Goal: Information Seeking & Learning: Learn about a topic

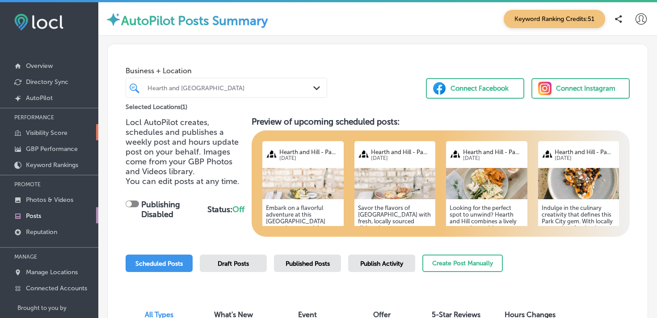
click at [44, 130] on p "Visibility Score" at bounding box center [47, 133] width 42 height 8
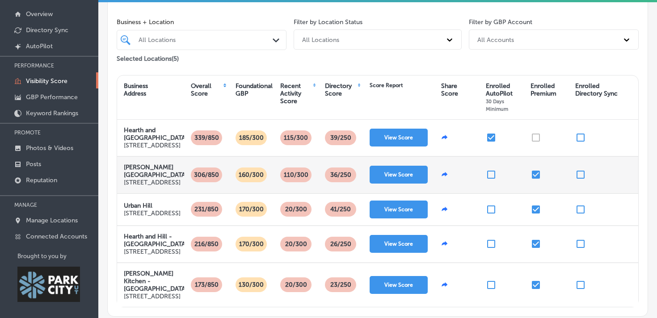
scroll to position [44, 0]
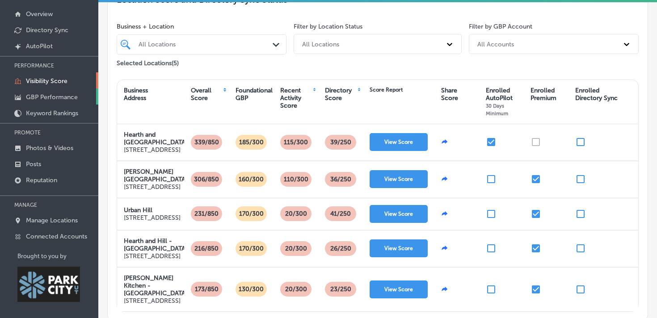
click at [48, 95] on p "GBP Performance" at bounding box center [52, 97] width 52 height 8
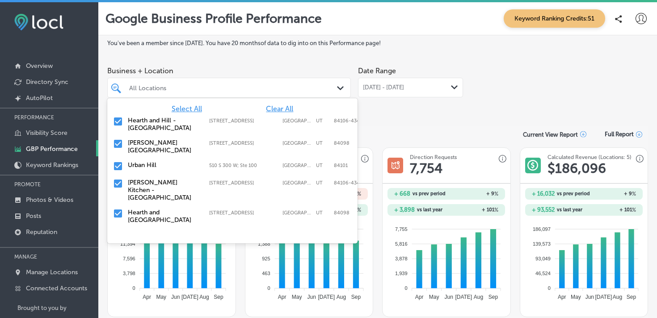
click at [279, 95] on div "All Locations Path Created with Sketch." at bounding box center [228, 88] width 243 height 20
click at [121, 121] on input "checkbox" at bounding box center [118, 121] width 11 height 11
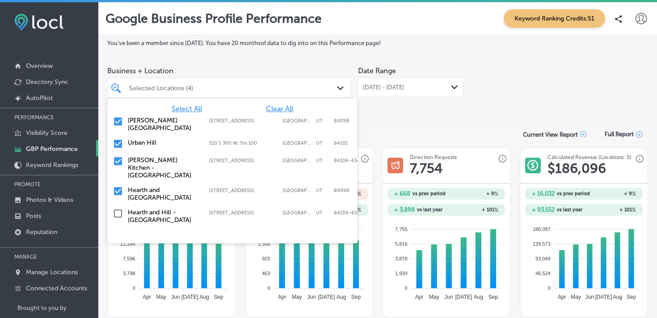
click at [178, 106] on span "Select All" at bounding box center [187, 109] width 30 height 8
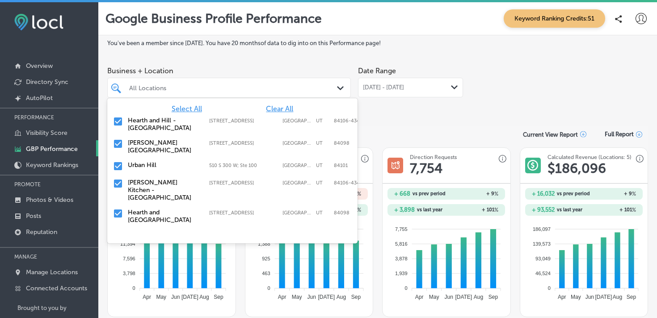
click at [178, 106] on span "Select All" at bounding box center [187, 109] width 30 height 8
click at [119, 122] on input "checkbox" at bounding box center [118, 121] width 11 height 11
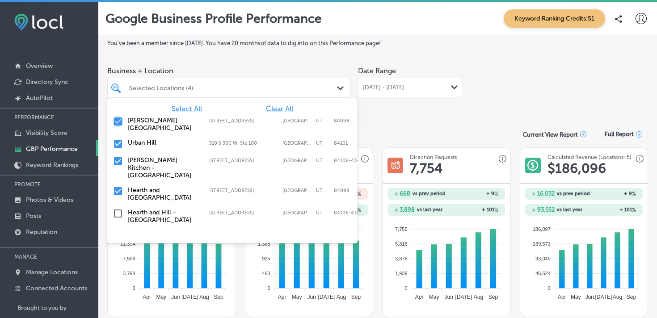
click at [118, 124] on input "checkbox" at bounding box center [118, 121] width 11 height 11
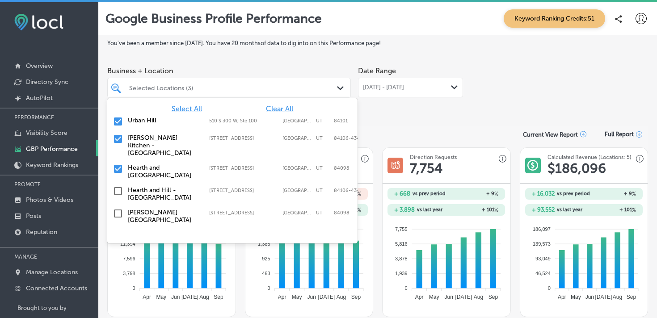
click at [118, 124] on input "checkbox" at bounding box center [118, 121] width 11 height 11
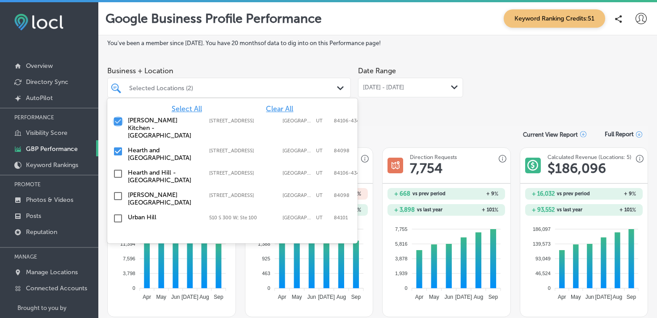
click at [118, 124] on input "checkbox" at bounding box center [118, 121] width 11 height 11
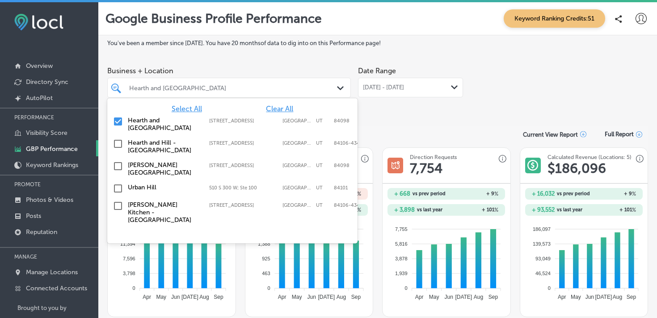
click at [118, 122] on input "checkbox" at bounding box center [118, 121] width 11 height 11
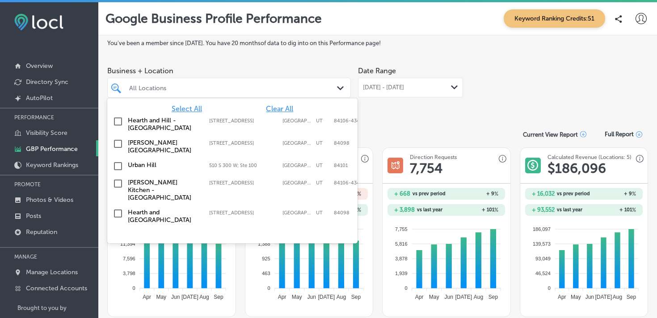
click at [119, 126] on input "checkbox" at bounding box center [118, 121] width 11 height 11
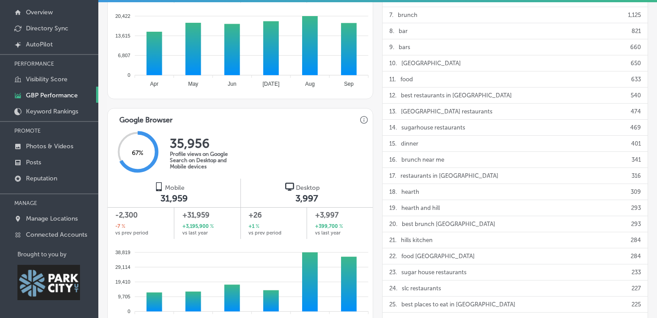
scroll to position [398, 0]
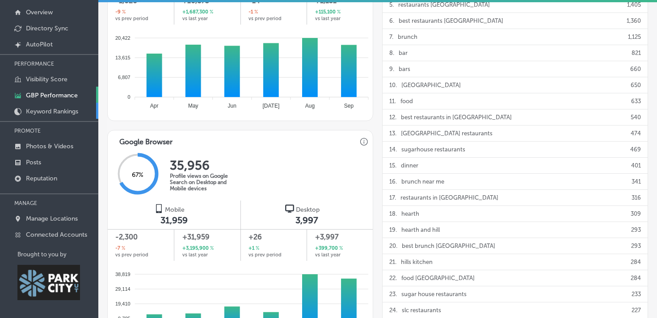
click at [50, 106] on link "Keyword Rankings" at bounding box center [49, 111] width 98 height 16
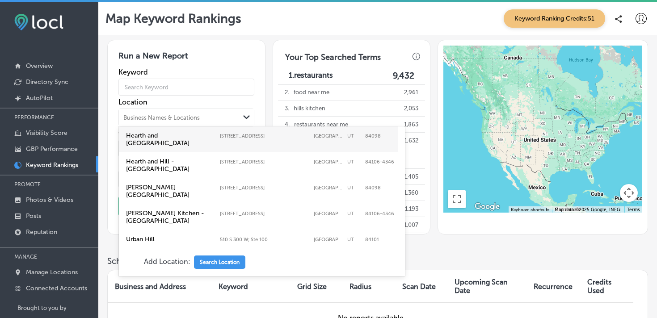
click at [168, 119] on div "Business Names & Locations" at bounding box center [161, 117] width 76 height 7
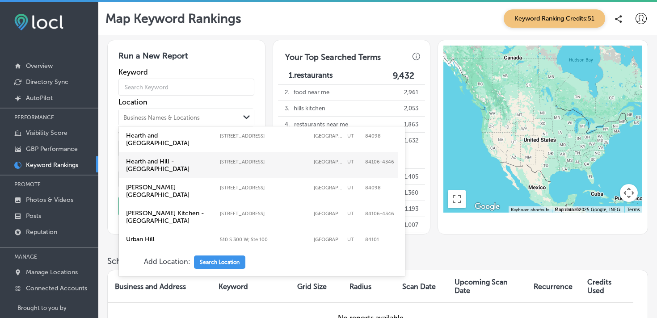
click at [168, 158] on label "Hearth and Hill - [GEOGRAPHIC_DATA]" at bounding box center [170, 165] width 89 height 15
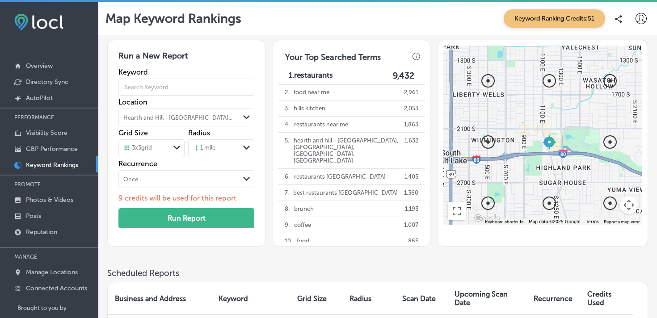
click at [174, 149] on icon "Path Created with Sketch." at bounding box center [176, 148] width 7 height 4
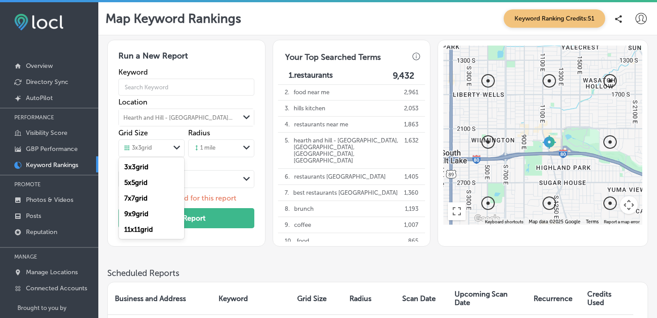
click at [159, 183] on div "5 x 5 grid" at bounding box center [151, 183] width 65 height 16
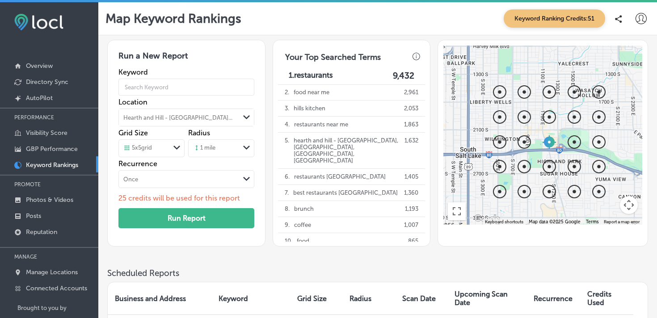
click at [152, 151] on div "5 x 5 grid" at bounding box center [137, 148] width 29 height 8
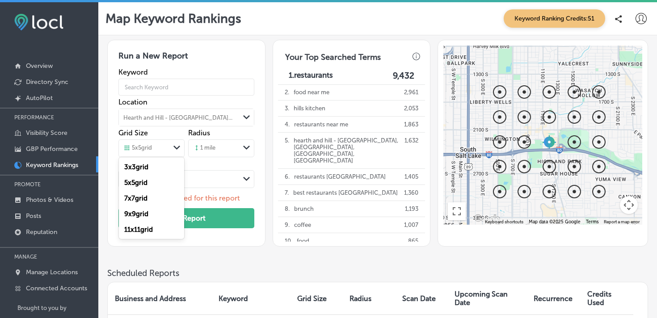
click at [147, 227] on label "11 x 11 grid" at bounding box center [138, 230] width 29 height 8
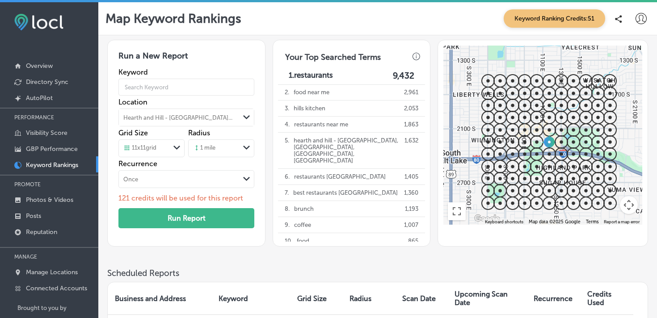
click at [151, 148] on div "11 x 11 grid" at bounding box center [139, 148] width 33 height 8
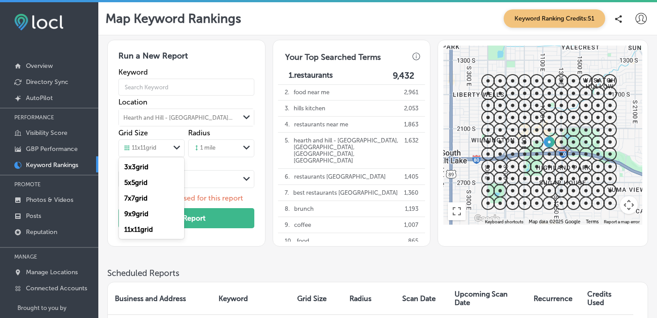
click at [146, 172] on div "3 x 3 grid" at bounding box center [151, 167] width 65 height 16
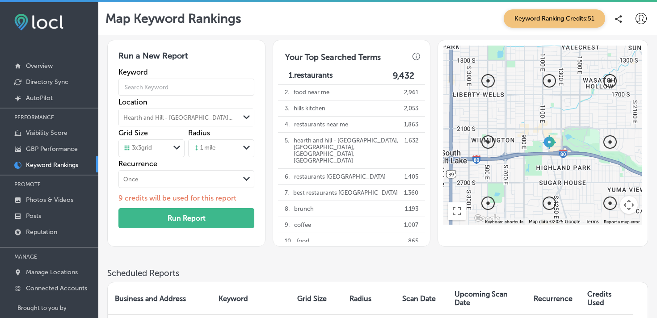
click at [225, 149] on div "1 mile" at bounding box center [213, 148] width 51 height 13
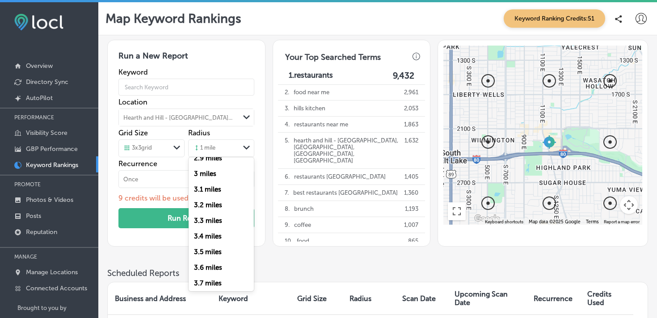
scroll to position [448, 0]
click at [201, 172] on label "3 miles" at bounding box center [205, 172] width 22 height 8
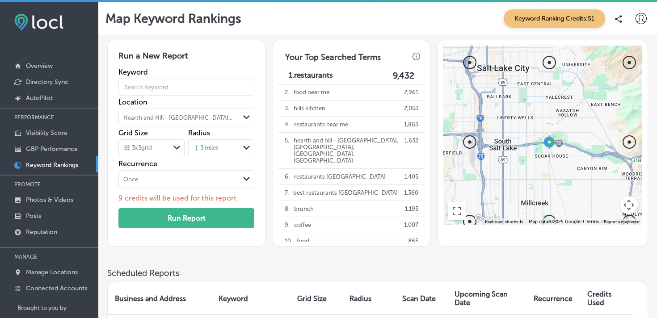
click at [217, 148] on div "3 miles" at bounding box center [205, 148] width 25 height 8
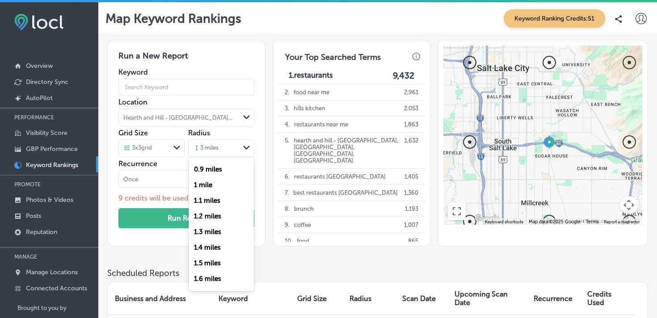
scroll to position [125, 0]
click at [220, 73] on label "Keyword" at bounding box center [186, 72] width 136 height 8
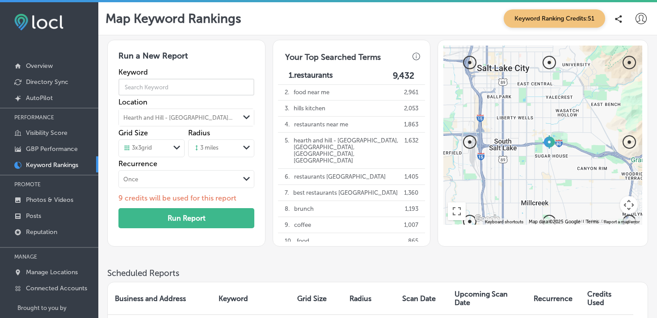
click at [185, 86] on input "text" at bounding box center [186, 87] width 136 height 25
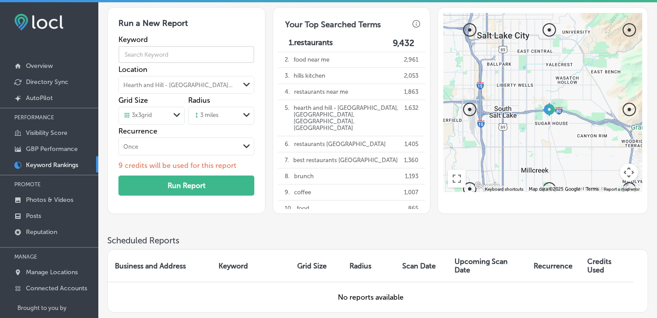
scroll to position [13, 0]
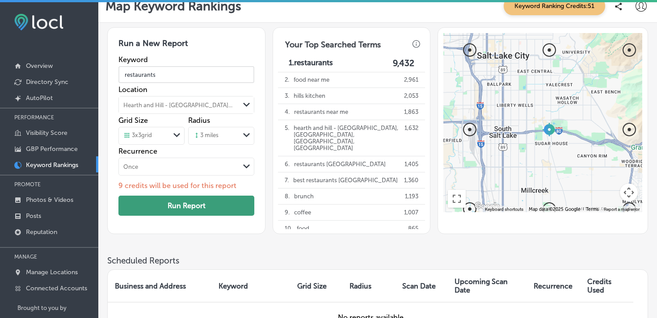
type input "restaurants"
click at [181, 206] on button "Run Report" at bounding box center [186, 206] width 136 height 20
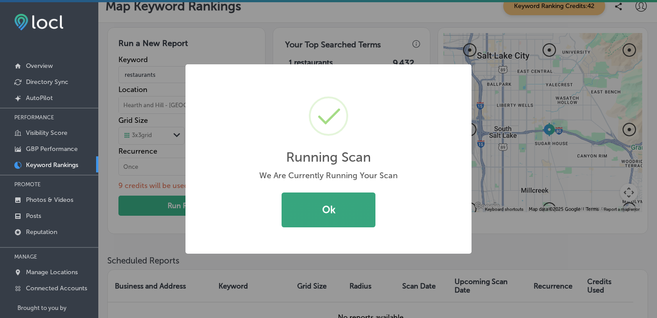
click at [331, 203] on button "Ok" at bounding box center [328, 210] width 94 height 35
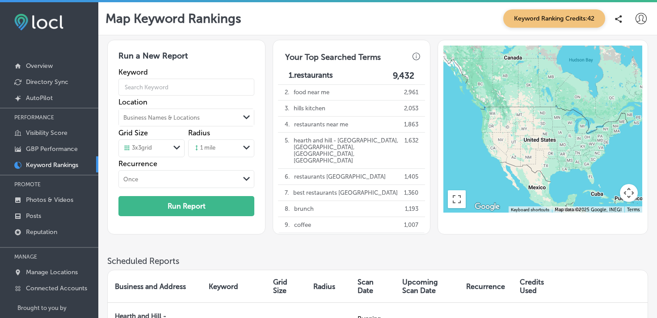
scroll to position [8, 0]
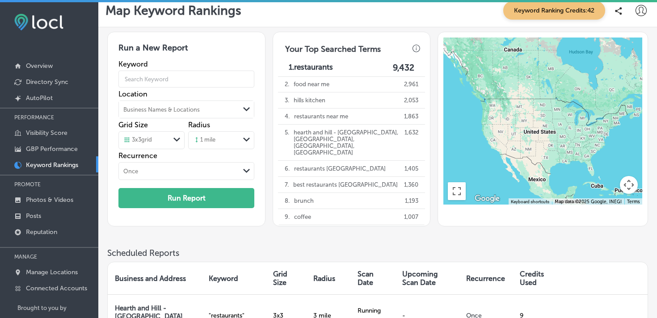
click at [568, 14] on span "Keyword Ranking Credits: 42" at bounding box center [554, 10] width 102 height 18
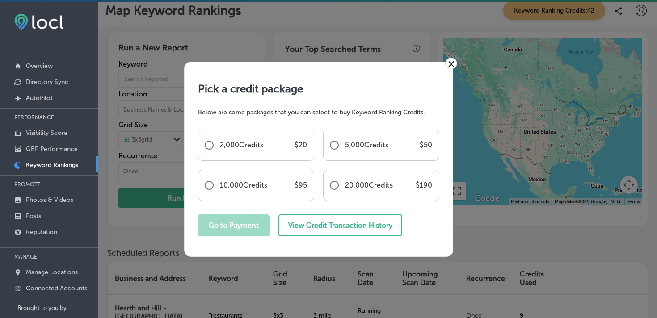
click at [451, 64] on link "×" at bounding box center [451, 64] width 12 height 12
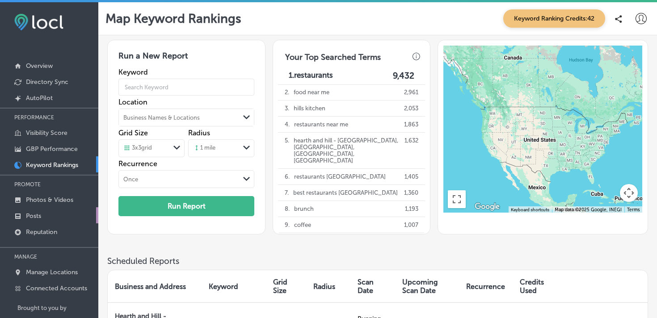
scroll to position [54, 0]
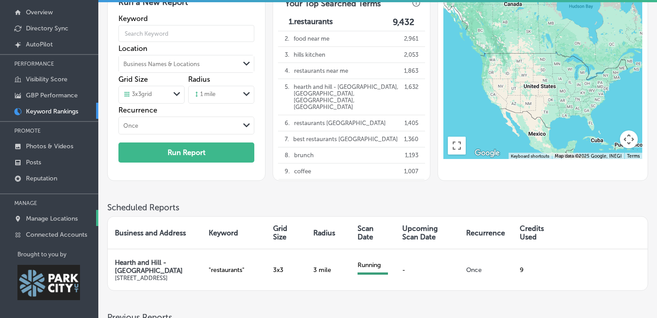
click at [43, 215] on p "Manage Locations" at bounding box center [52, 219] width 52 height 8
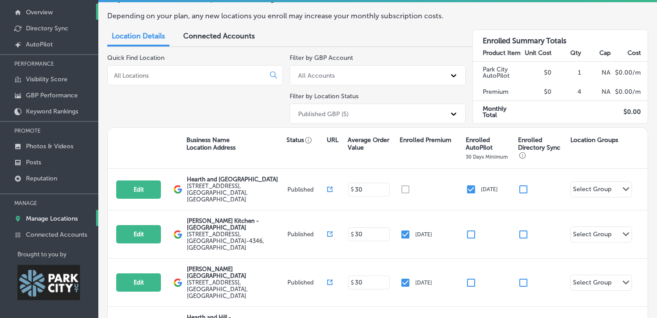
click at [28, 8] on p "Overview" at bounding box center [39, 12] width 27 height 8
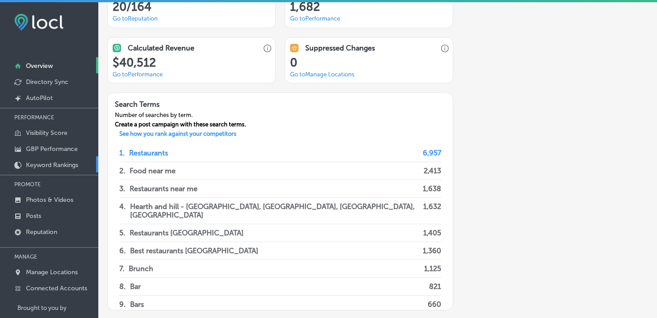
click at [45, 164] on p "Keyword Rankings" at bounding box center [52, 165] width 52 height 8
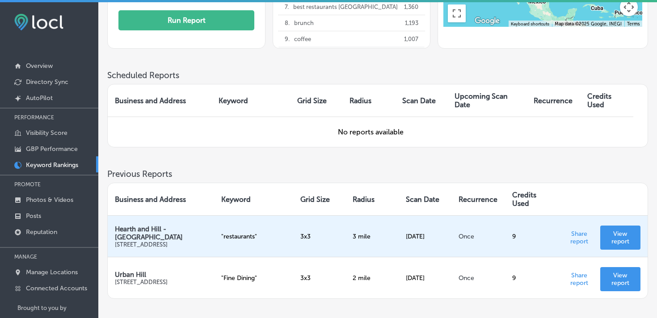
scroll to position [194, 0]
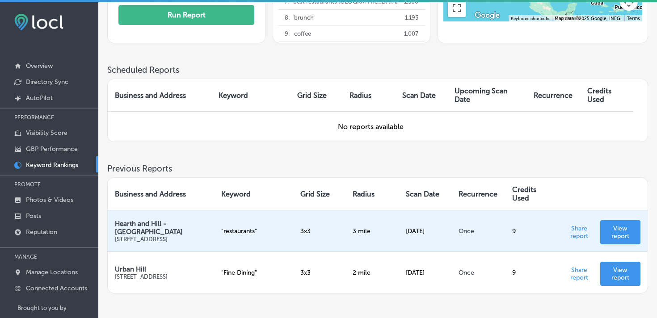
click at [616, 229] on p "View report" at bounding box center [620, 232] width 26 height 15
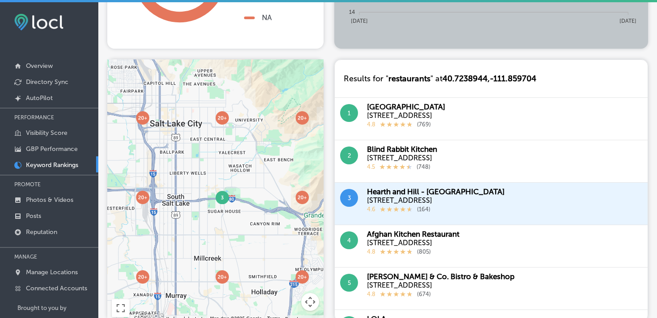
scroll to position [310, 0]
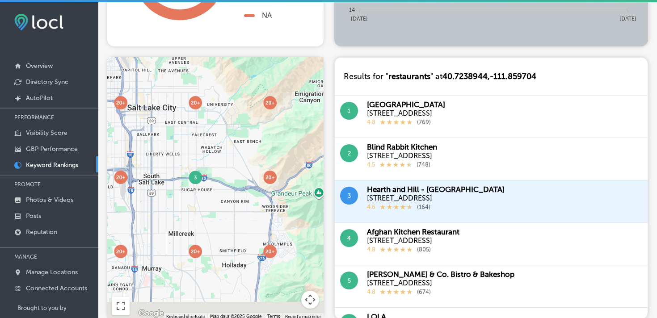
drag, startPoint x: 255, startPoint y: 218, endPoint x: 211, endPoint y: 199, distance: 48.6
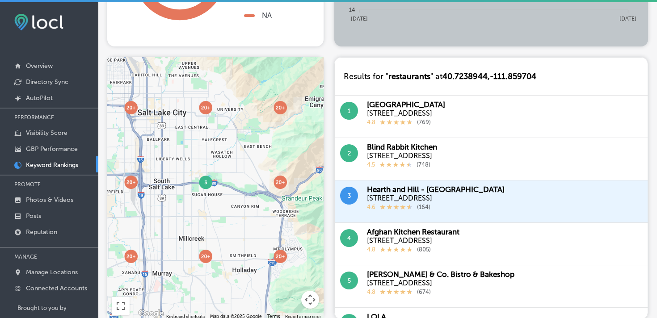
drag, startPoint x: 211, startPoint y: 213, endPoint x: 227, endPoint y: 220, distance: 17.2
click at [227, 220] on div at bounding box center [215, 188] width 216 height 262
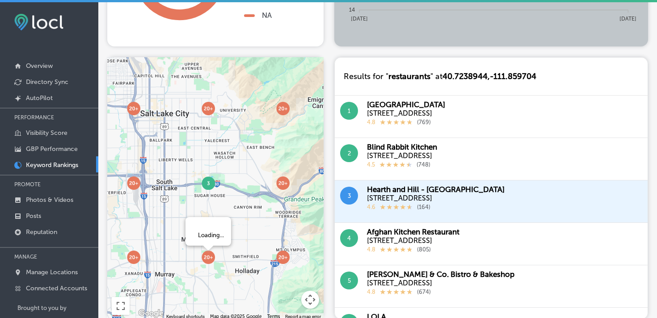
click at [212, 257] on img at bounding box center [207, 257] width 13 height 13
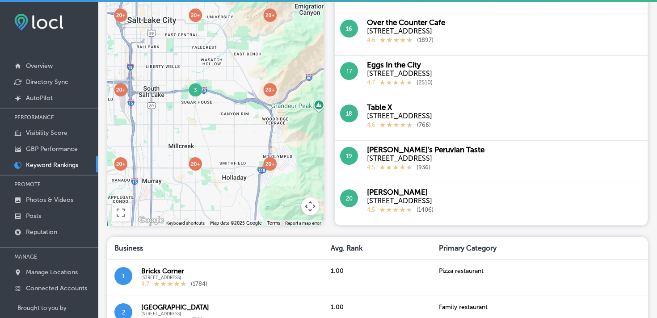
scroll to position [364, 0]
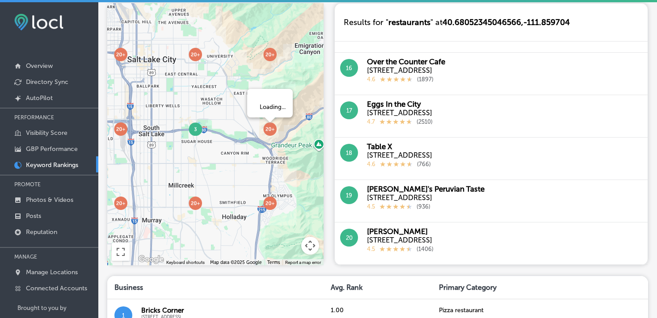
click at [268, 131] on img at bounding box center [269, 128] width 13 height 13
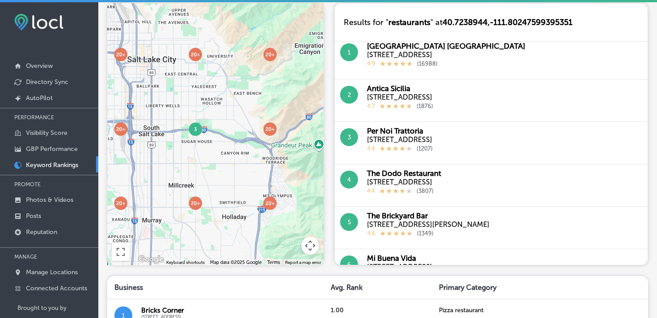
scroll to position [0, 0]
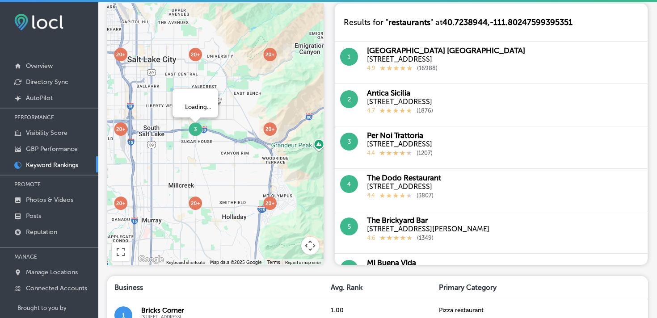
click at [195, 132] on img at bounding box center [194, 128] width 13 height 13
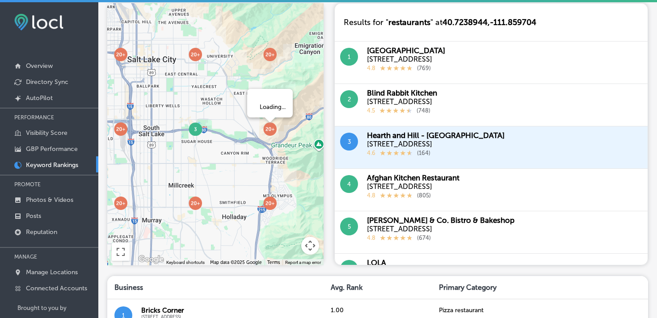
click at [268, 131] on img at bounding box center [269, 128] width 13 height 13
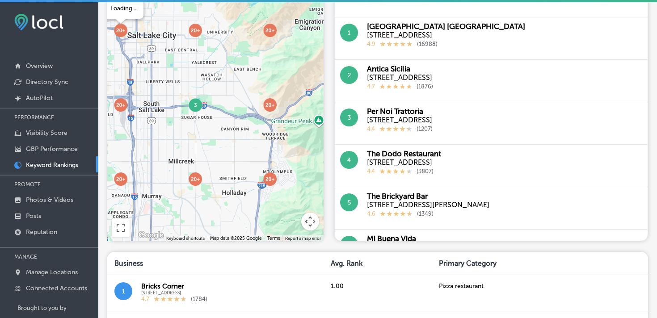
click at [126, 32] on div "To navigate, press the arrow keys. Loading..." at bounding box center [215, 110] width 216 height 262
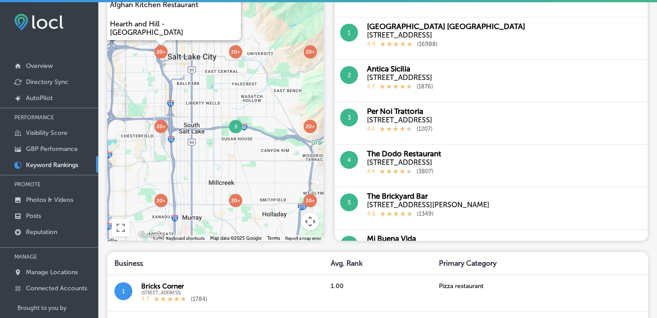
click at [163, 55] on img at bounding box center [160, 51] width 13 height 13
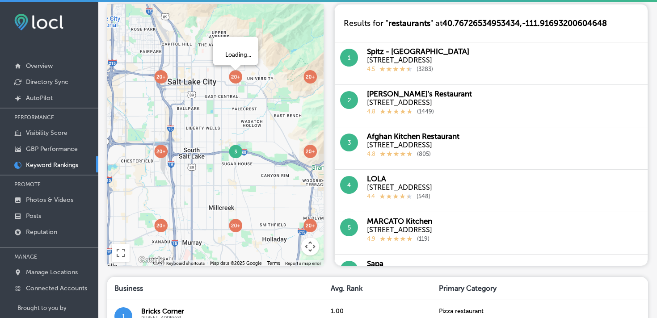
click at [236, 80] on img at bounding box center [235, 76] width 13 height 13
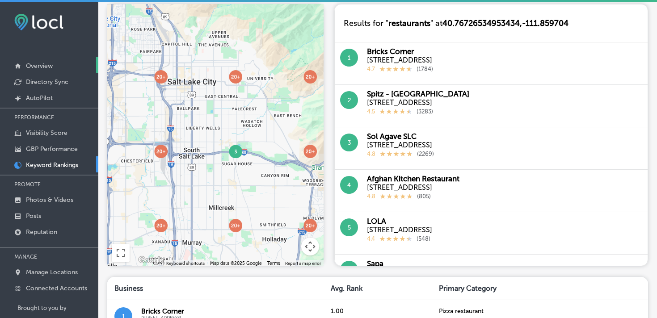
click at [40, 63] on p "Overview" at bounding box center [39, 66] width 27 height 8
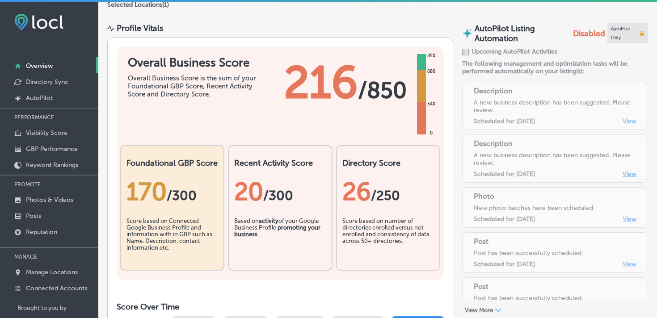
scroll to position [88, 0]
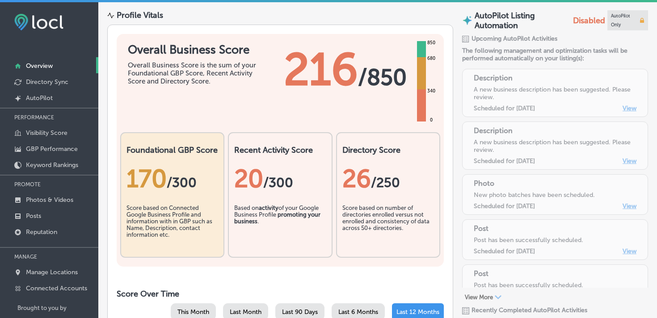
click at [271, 197] on div "20 /300" at bounding box center [280, 178] width 92 height 47
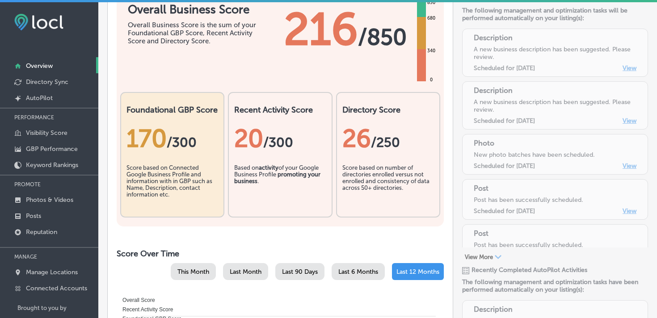
scroll to position [187, 0]
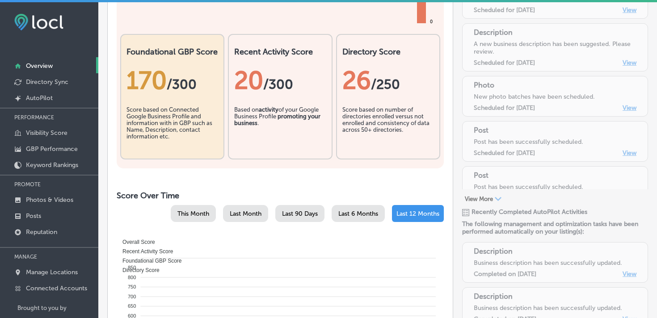
click at [368, 78] on div "26 /250" at bounding box center [388, 80] width 92 height 29
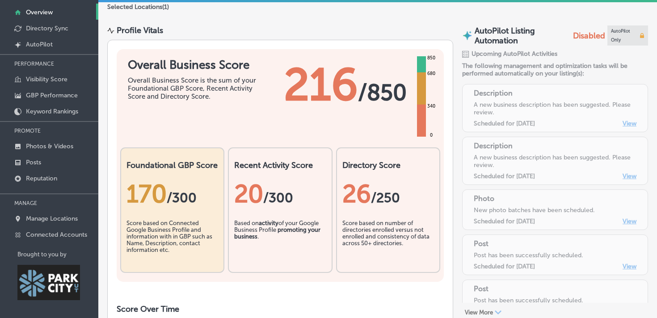
scroll to position [19, 0]
click at [39, 28] on p "Directory Sync" at bounding box center [47, 29] width 42 height 8
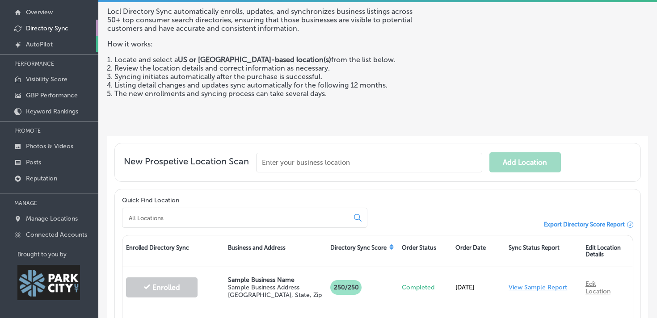
click at [38, 43] on p "AutoPilot" at bounding box center [39, 45] width 27 height 8
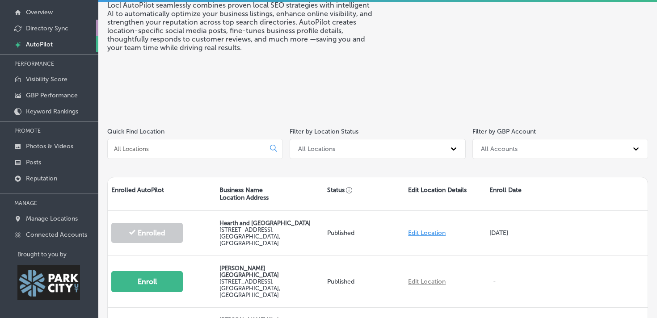
click at [41, 28] on p "Directory Sync" at bounding box center [47, 29] width 42 height 8
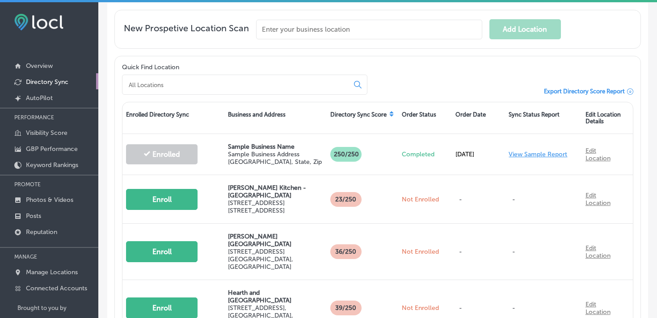
scroll to position [179, 0]
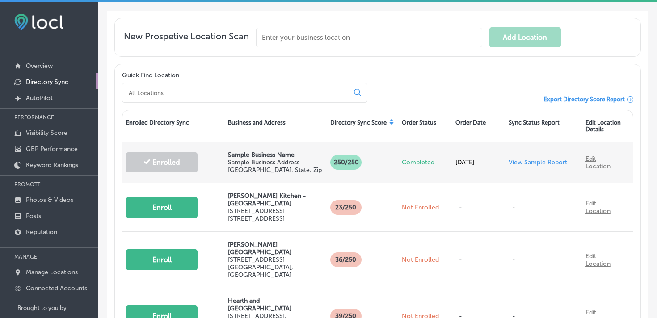
click at [521, 165] on link "View Sample Report" at bounding box center [537, 163] width 59 height 8
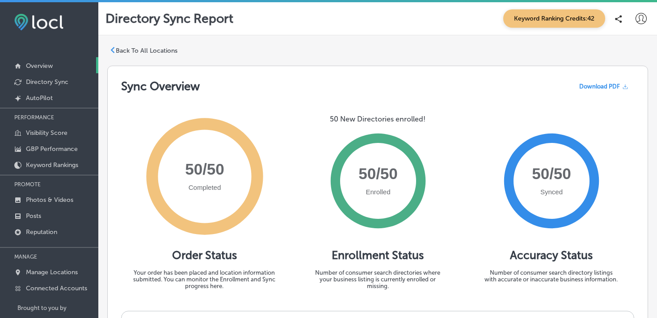
click at [38, 67] on p "Overview" at bounding box center [39, 66] width 27 height 8
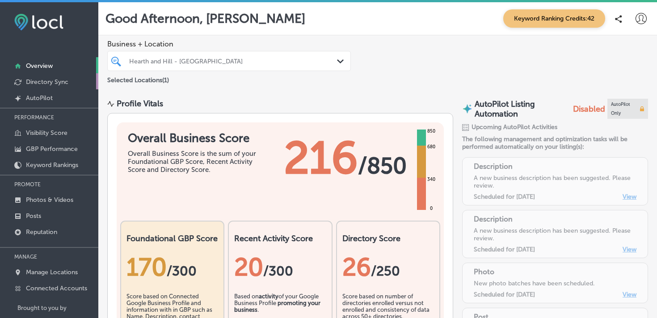
click at [62, 74] on link "Directory Sync" at bounding box center [49, 81] width 98 height 16
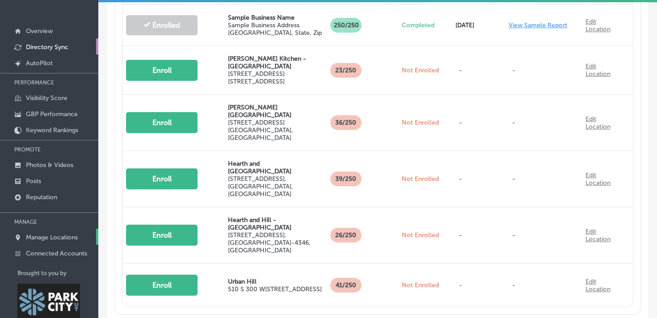
scroll to position [45, 0]
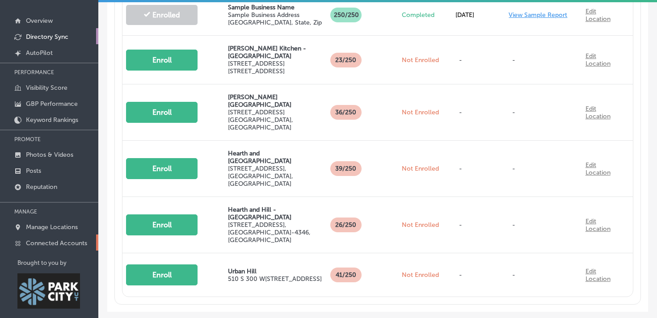
click at [46, 241] on p "Connected Accounts" at bounding box center [56, 243] width 61 height 8
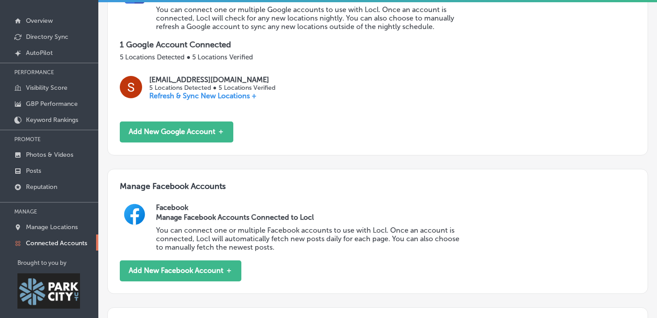
scroll to position [112, 0]
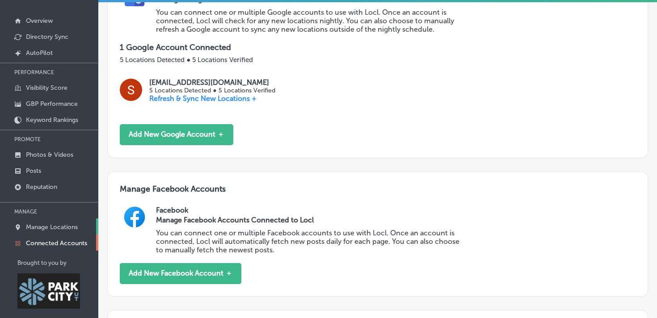
click at [58, 225] on p "Manage Locations" at bounding box center [52, 227] width 52 height 8
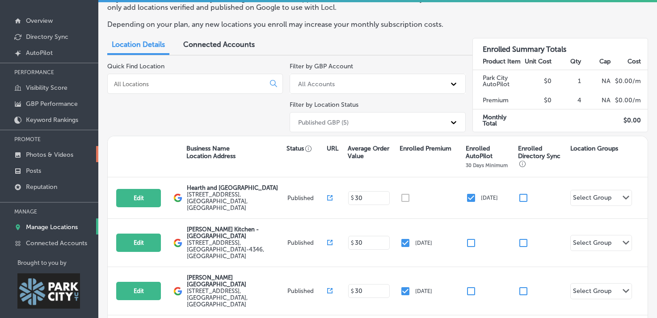
click at [30, 153] on p "Photos & Videos" at bounding box center [49, 155] width 47 height 8
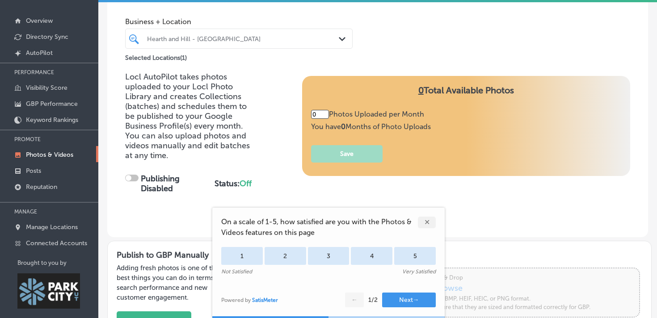
type input "5"
click at [35, 104] on p "GBP Performance" at bounding box center [52, 104] width 52 height 8
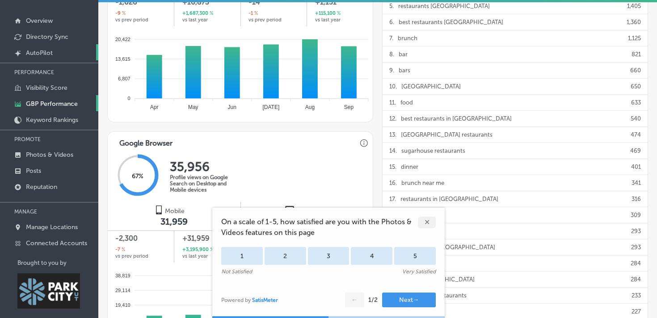
scroll to position [559, 0]
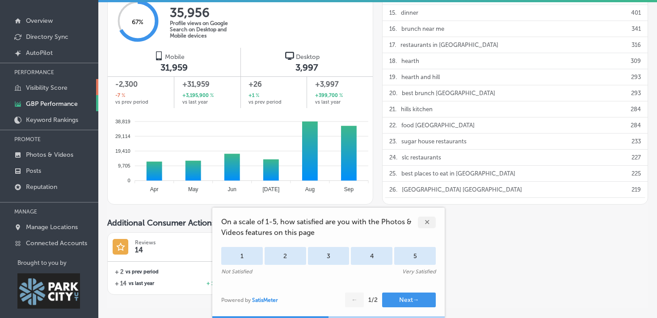
click at [36, 90] on p "Visibility Score" at bounding box center [47, 88] width 42 height 8
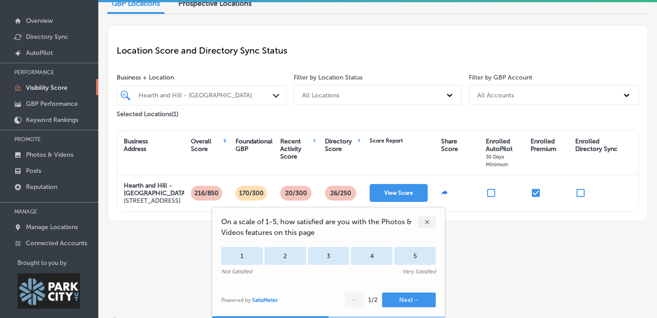
click at [429, 224] on div "✕" at bounding box center [427, 223] width 18 height 12
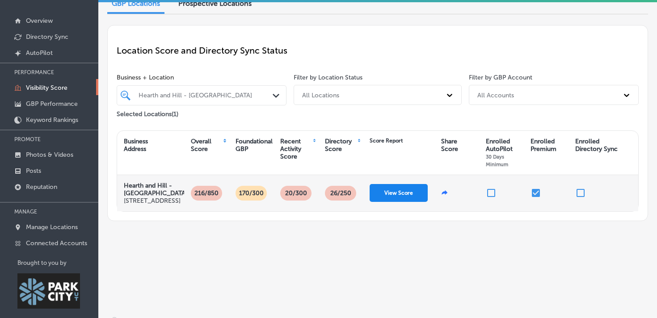
click at [399, 198] on button "View Score" at bounding box center [398, 193] width 58 height 18
